Goal: Information Seeking & Learning: Learn about a topic

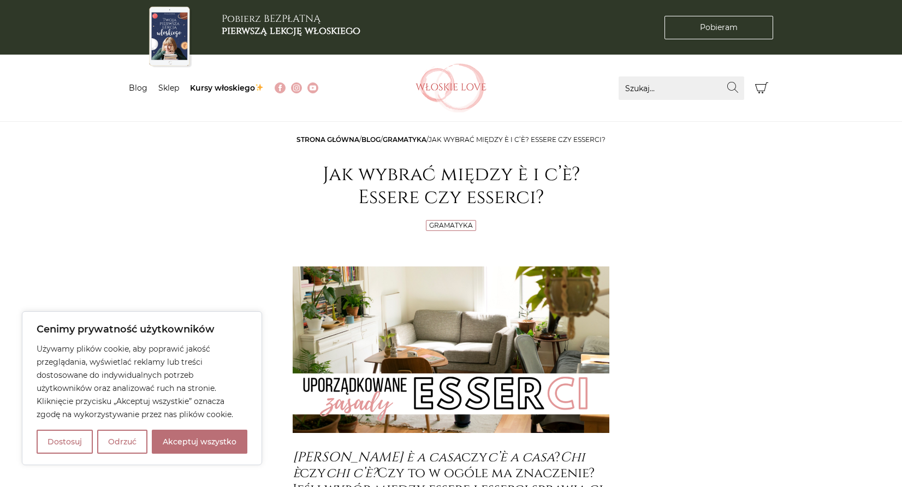
drag, startPoint x: 207, startPoint y: 452, endPoint x: 210, endPoint y: 447, distance: 6.1
click at [208, 451] on button "Akceptuj wszystko" at bounding box center [200, 442] width 96 height 24
checkbox input "true"
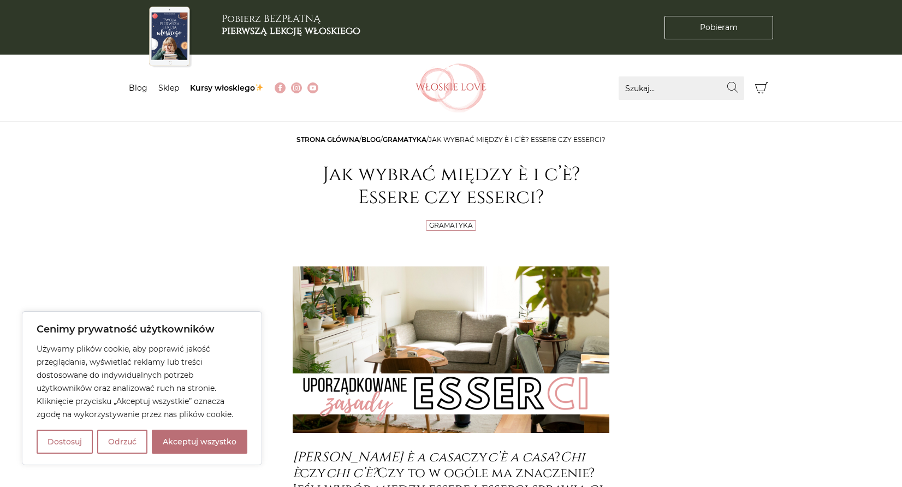
checkbox input "true"
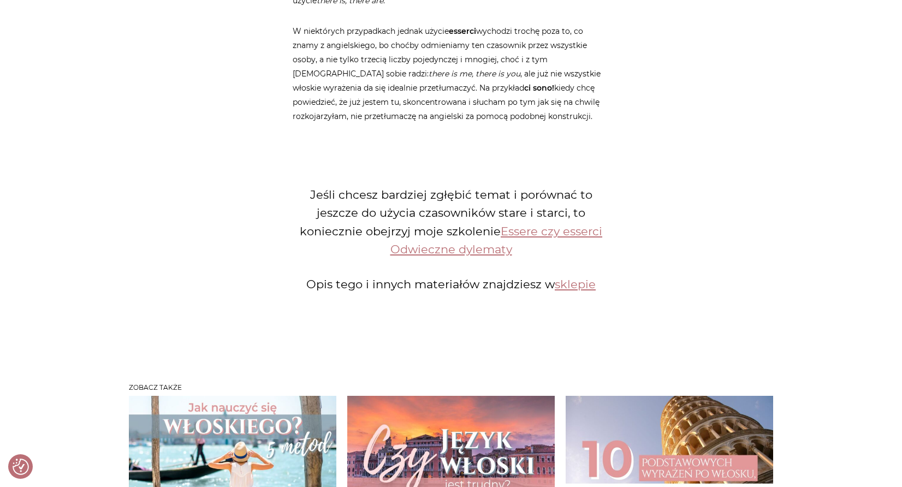
scroll to position [2107, 0]
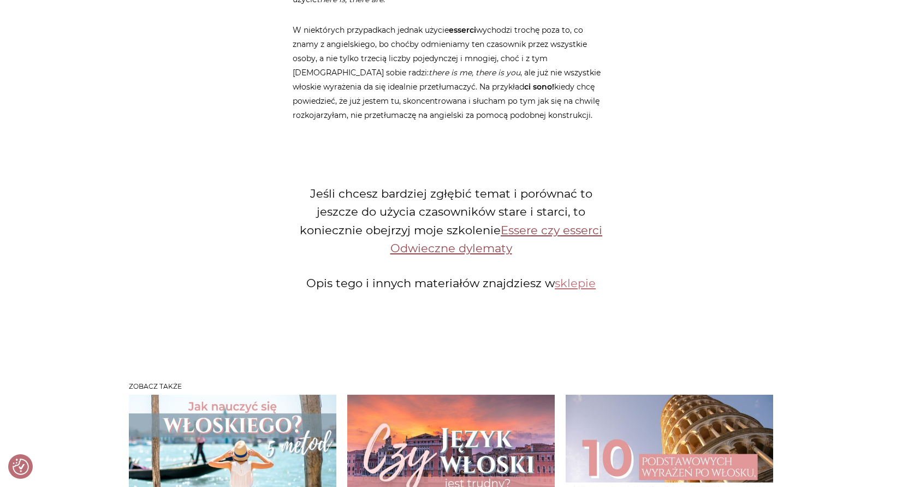
click at [546, 223] on link "Essere czy esserci Odwieczne dylematy" at bounding box center [496, 239] width 212 height 32
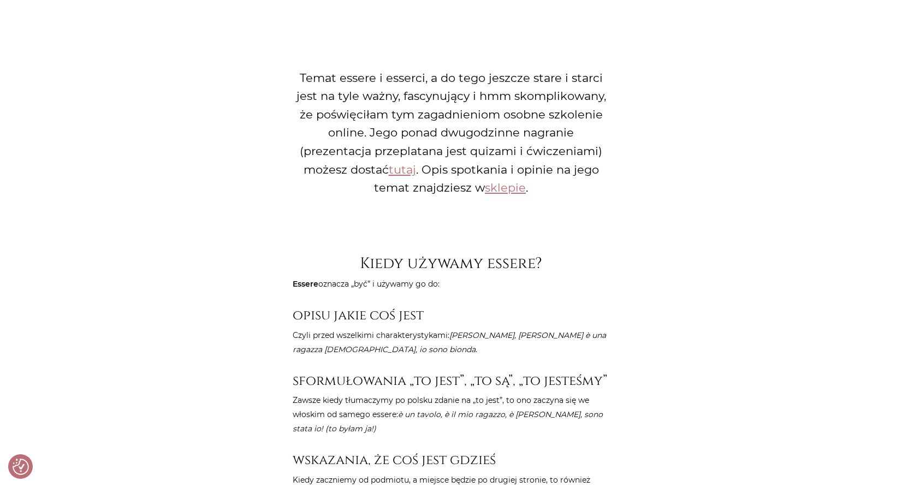
scroll to position [875, 0]
click at [403, 164] on link "tutaj" at bounding box center [402, 171] width 27 height 14
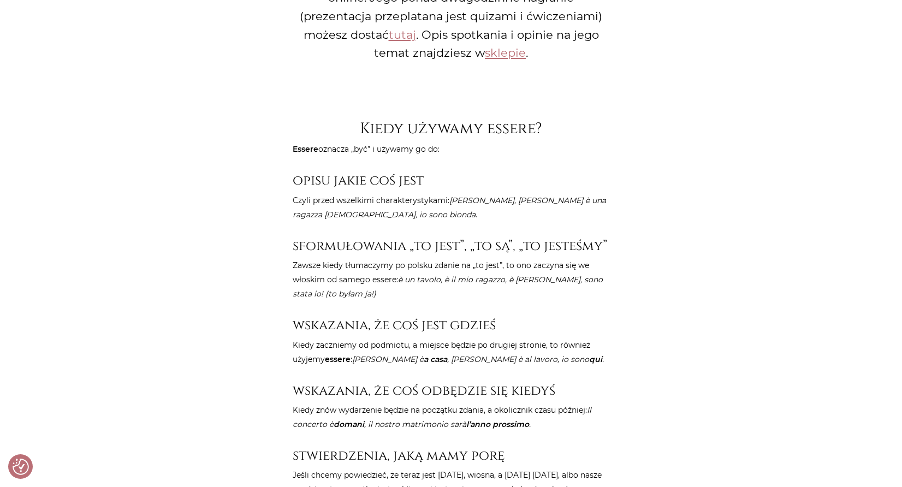
scroll to position [985, 0]
